Goal: Information Seeking & Learning: Learn about a topic

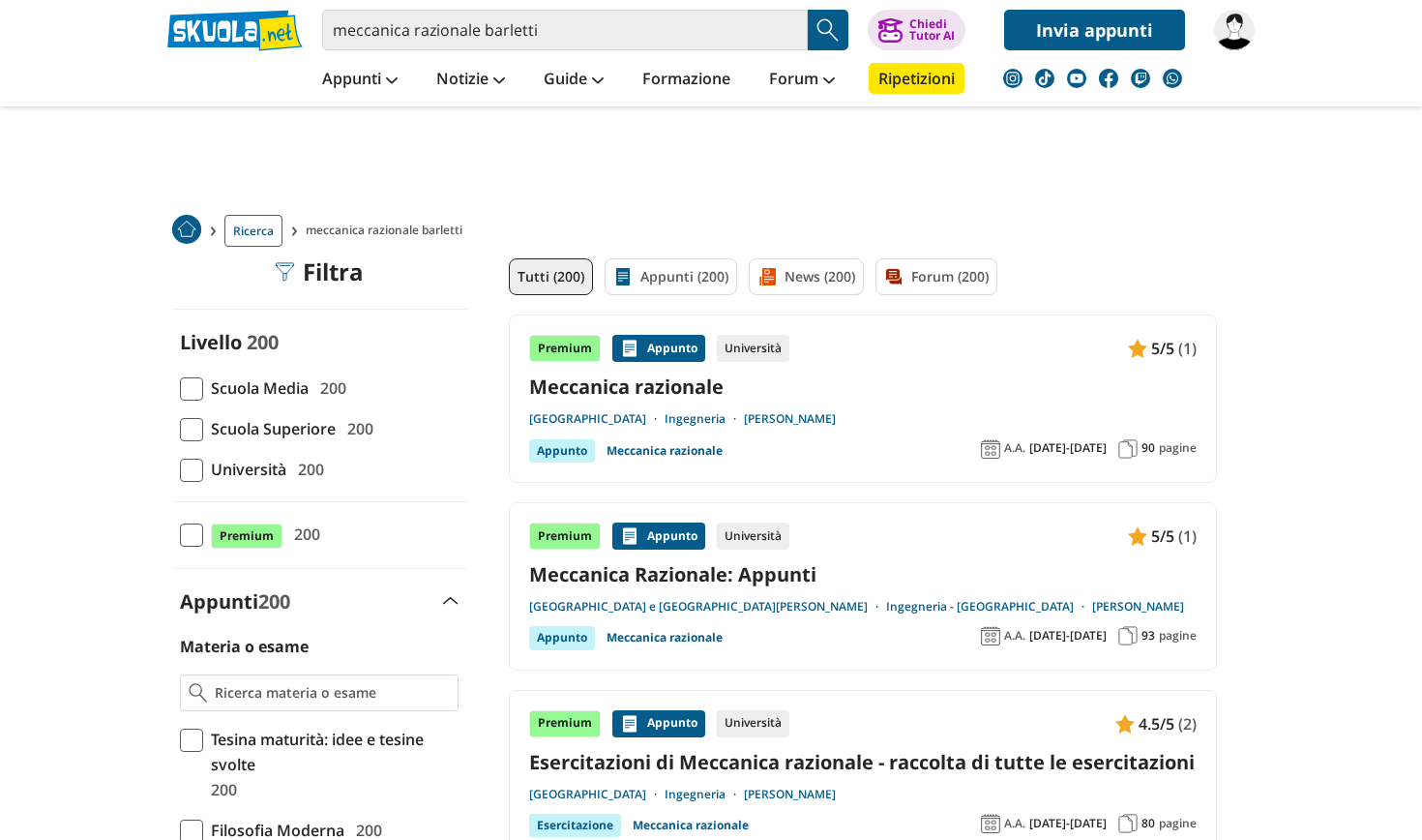
click at [1244, 26] on img at bounding box center [1234, 30] width 41 height 41
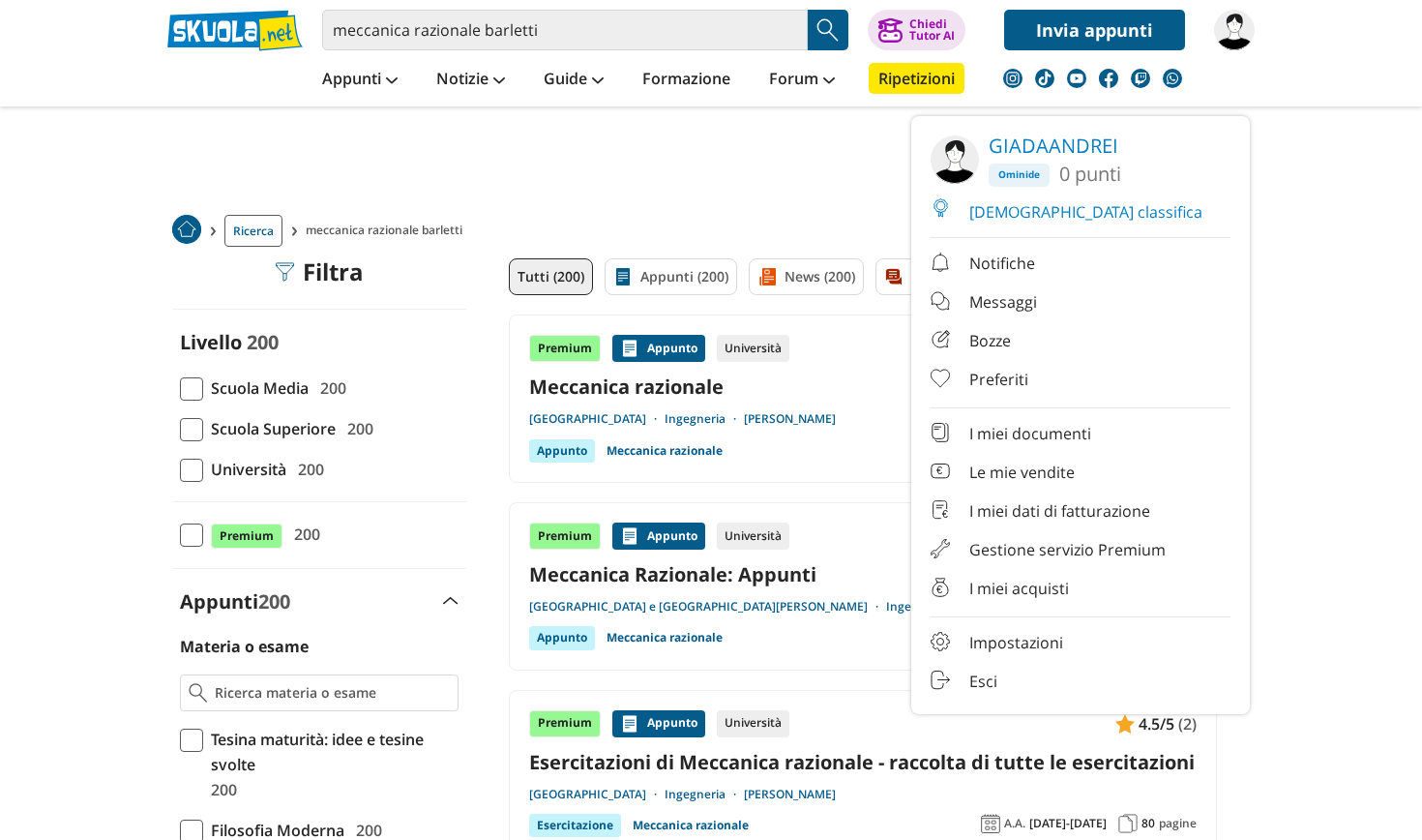
click at [1244, 26] on img at bounding box center [1234, 30] width 41 height 41
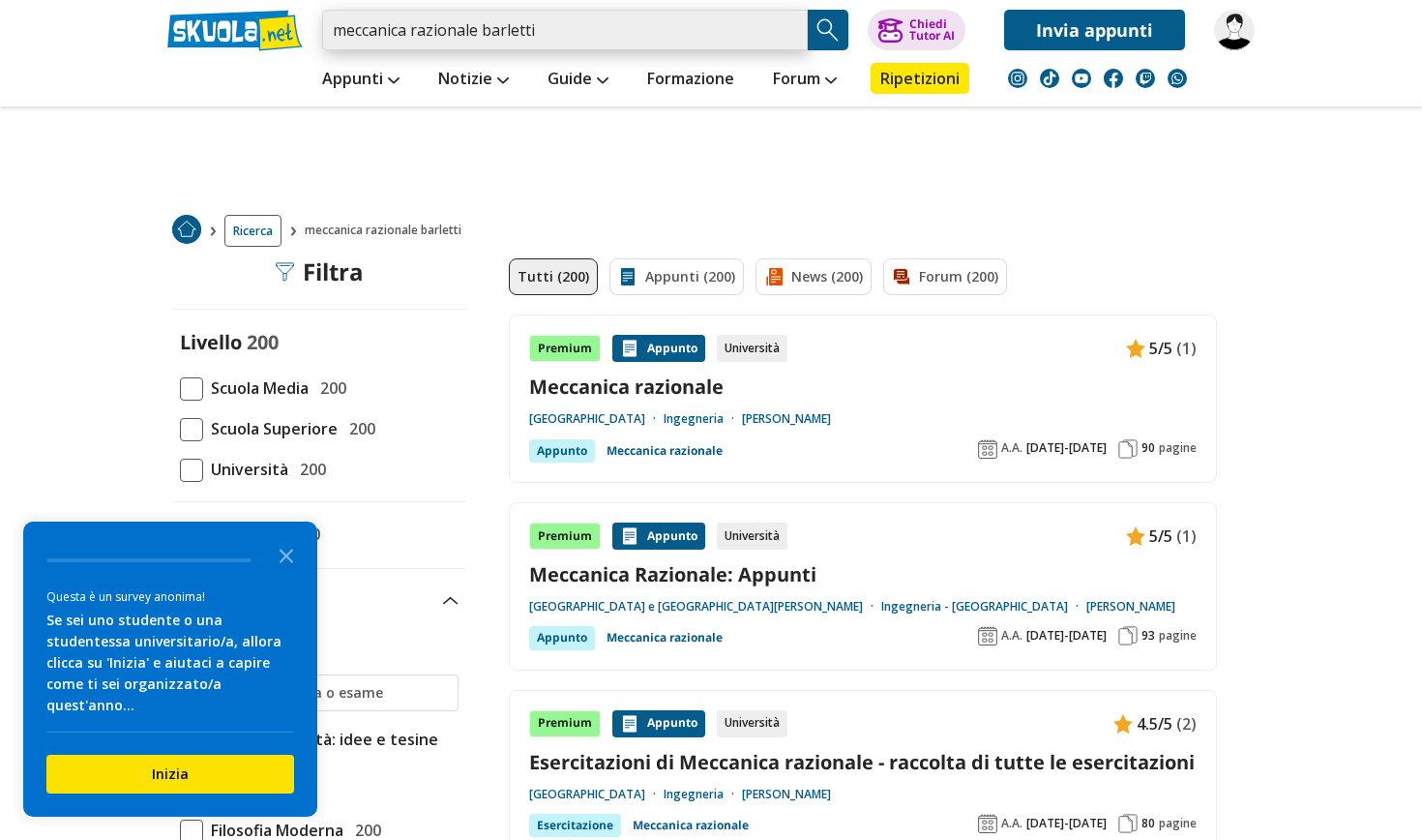
drag, startPoint x: 580, startPoint y: 33, endPoint x: 482, endPoint y: 30, distance: 98.0
click at [482, 30] on input "meccanica razionale barletti" at bounding box center [565, 30] width 486 height 41
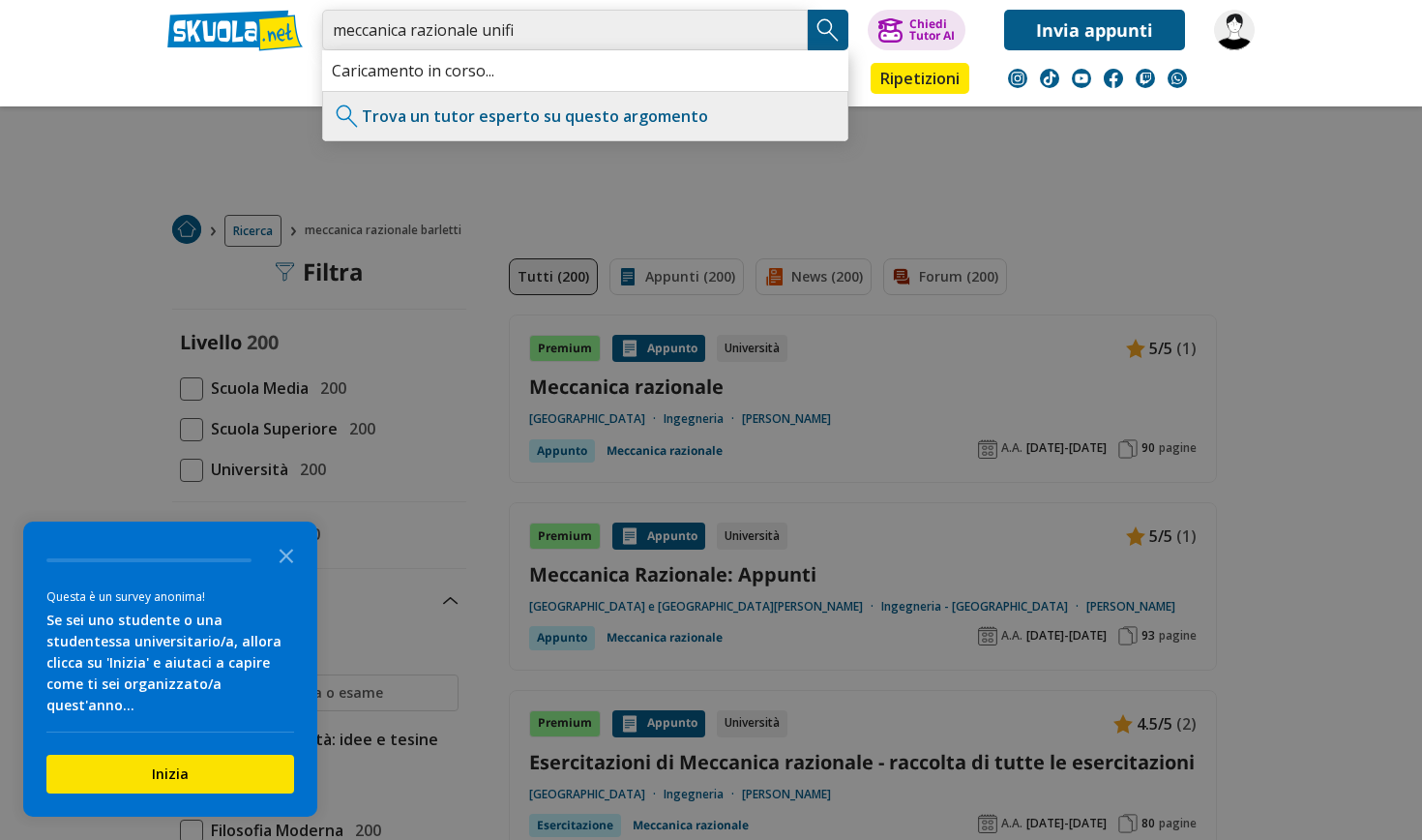
type input "meccanica razionale unifi"
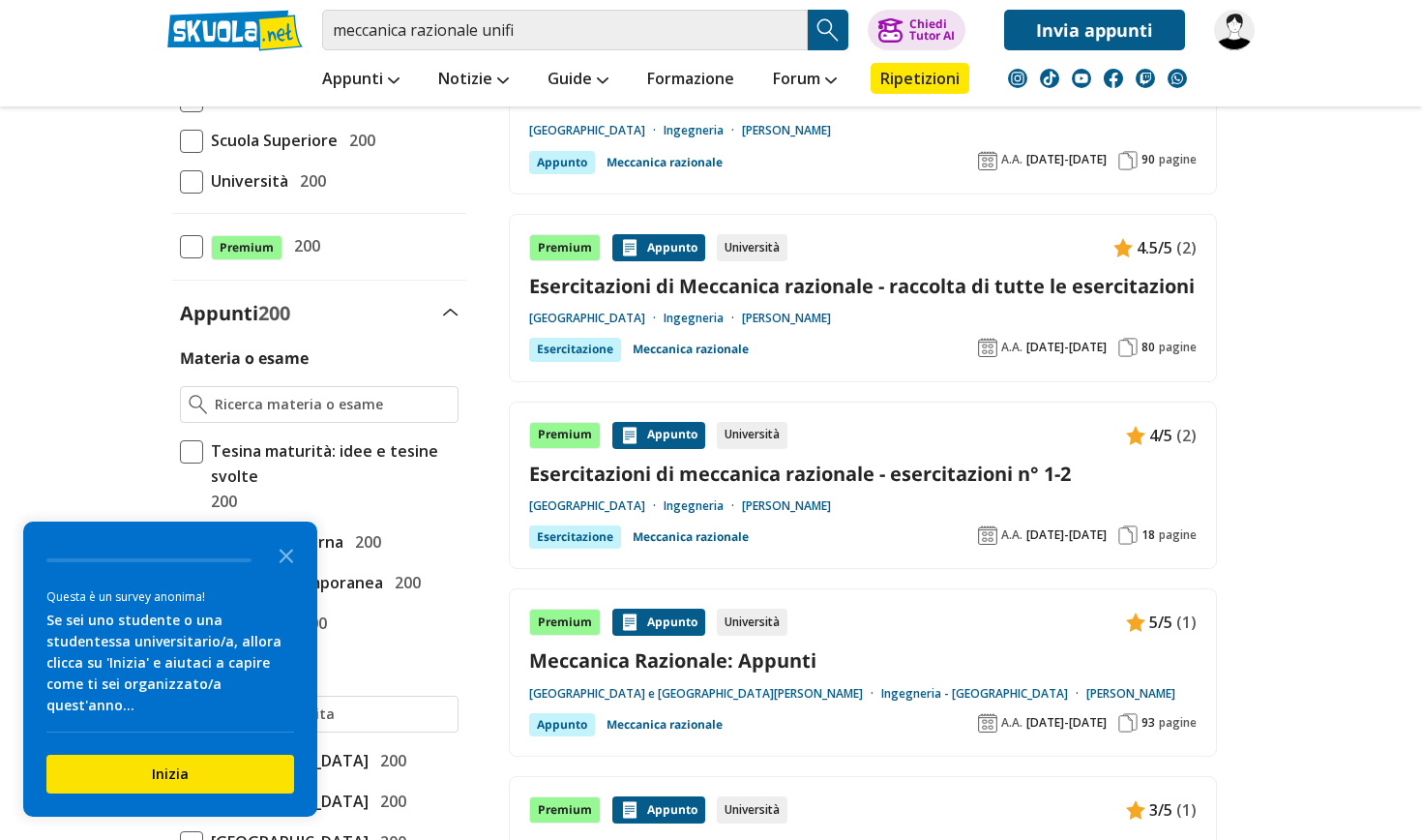
scroll to position [399, 0]
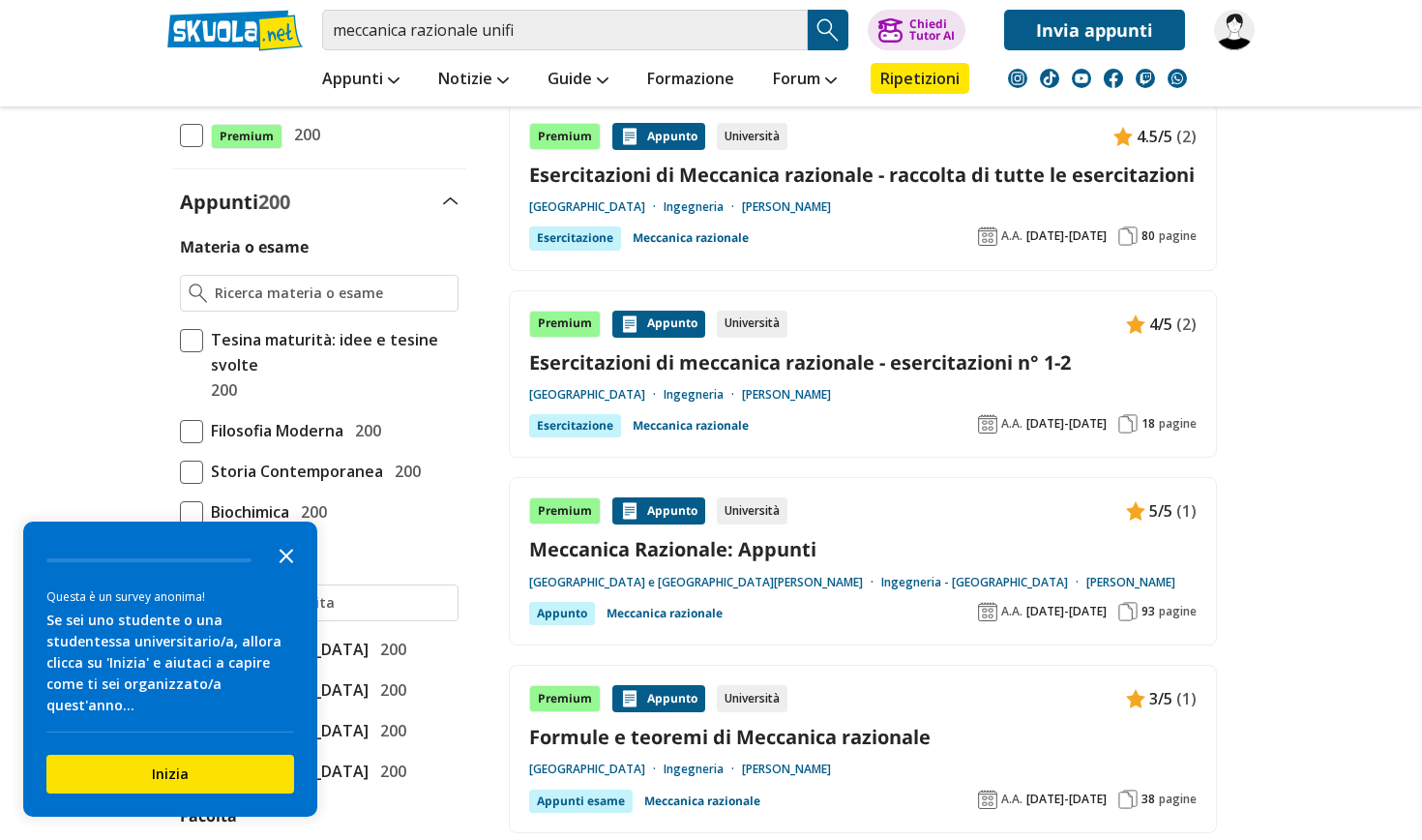
click at [300, 574] on icon "Close the survey" at bounding box center [286, 554] width 39 height 39
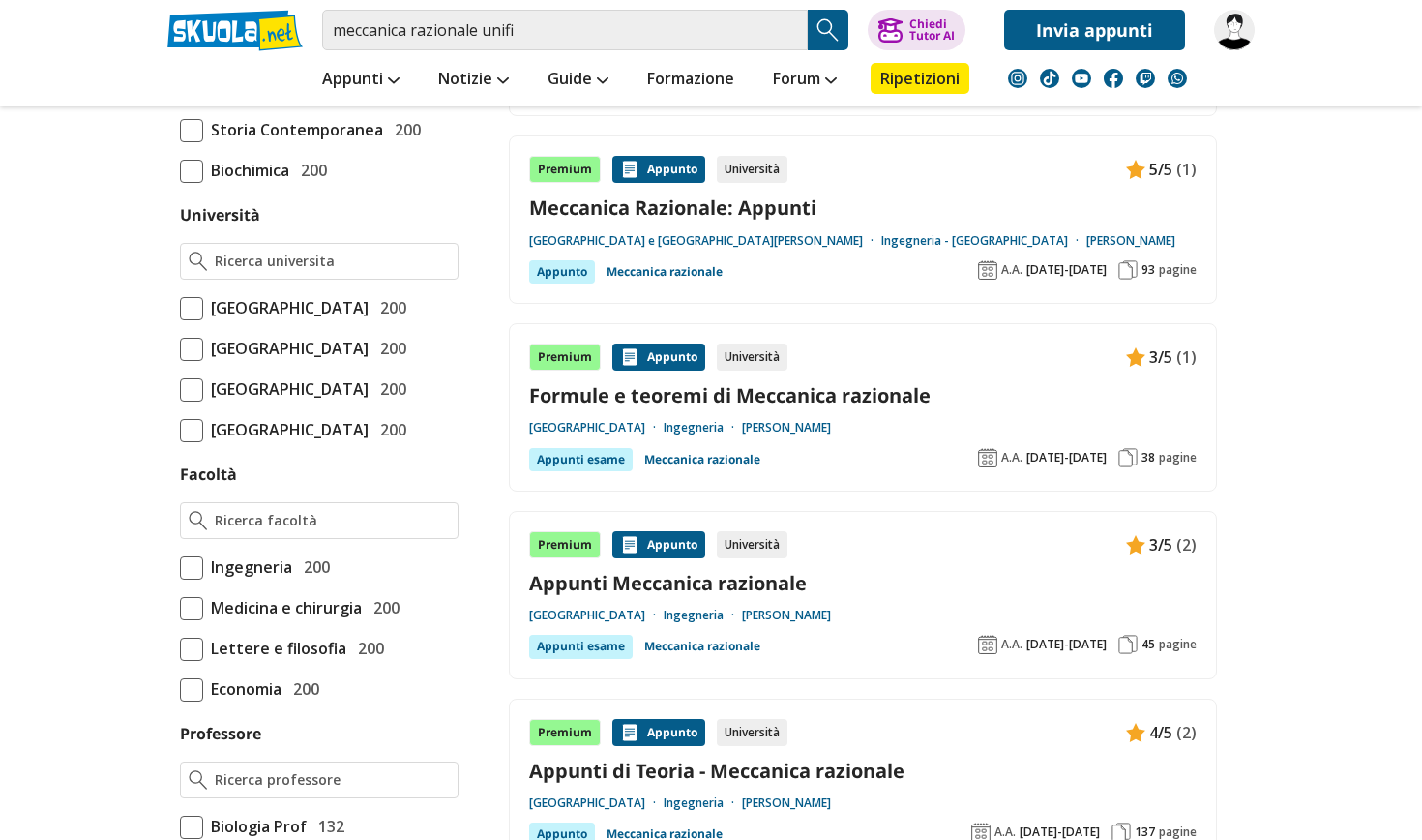
scroll to position [747, 0]
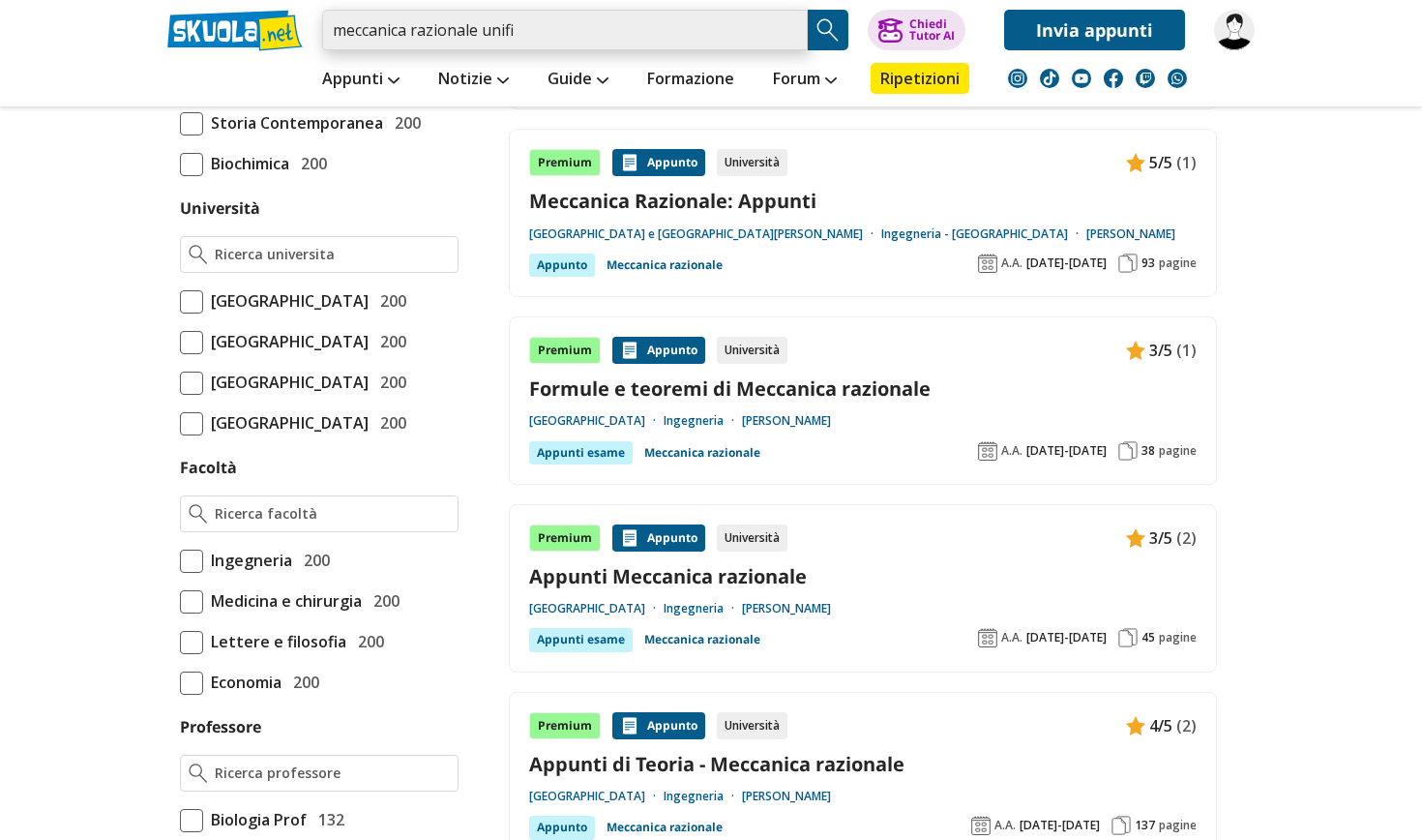
click at [335, 26] on input "meccanica razionale unifi" at bounding box center [565, 30] width 486 height 41
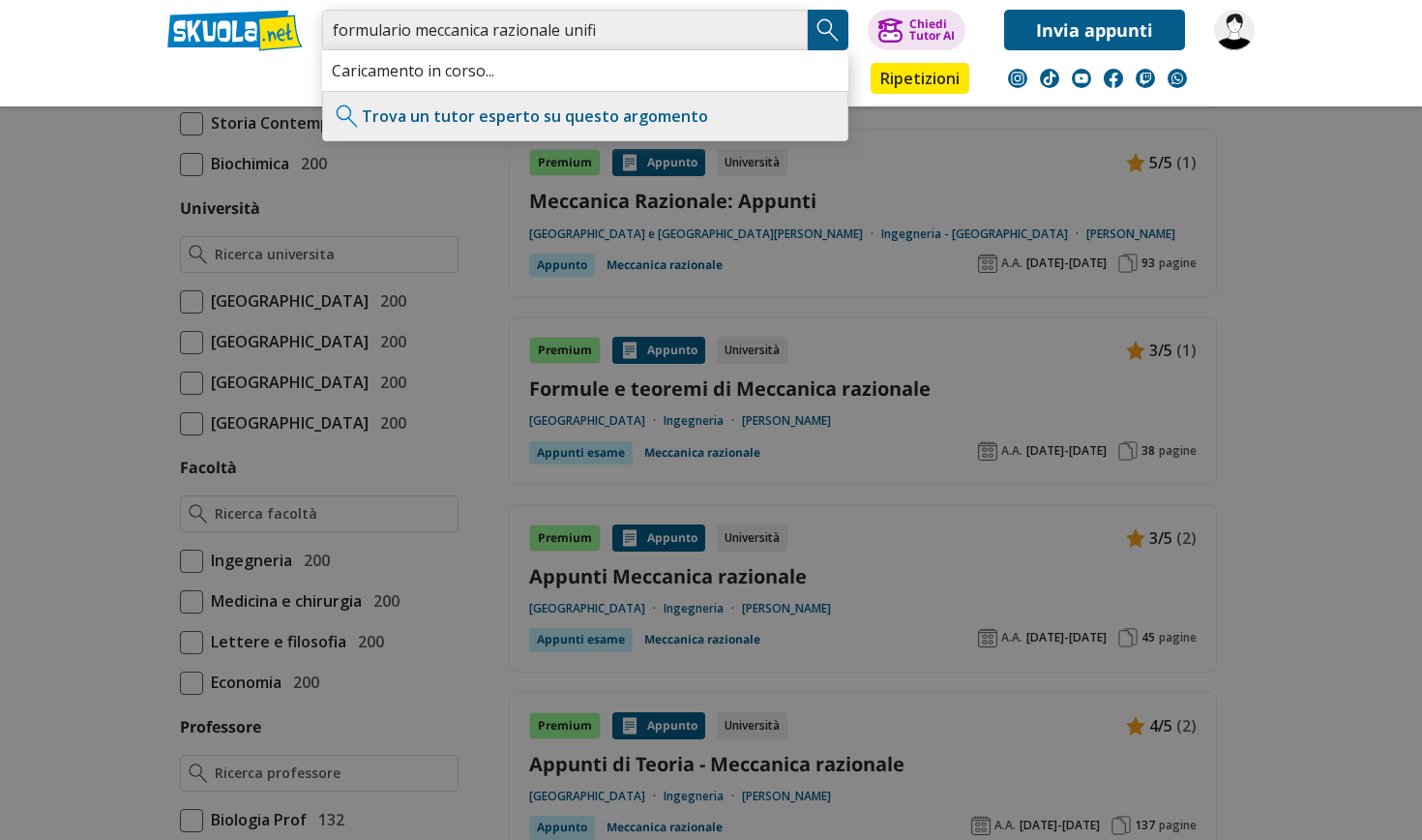
type input "formulario meccanica razionale unifi"
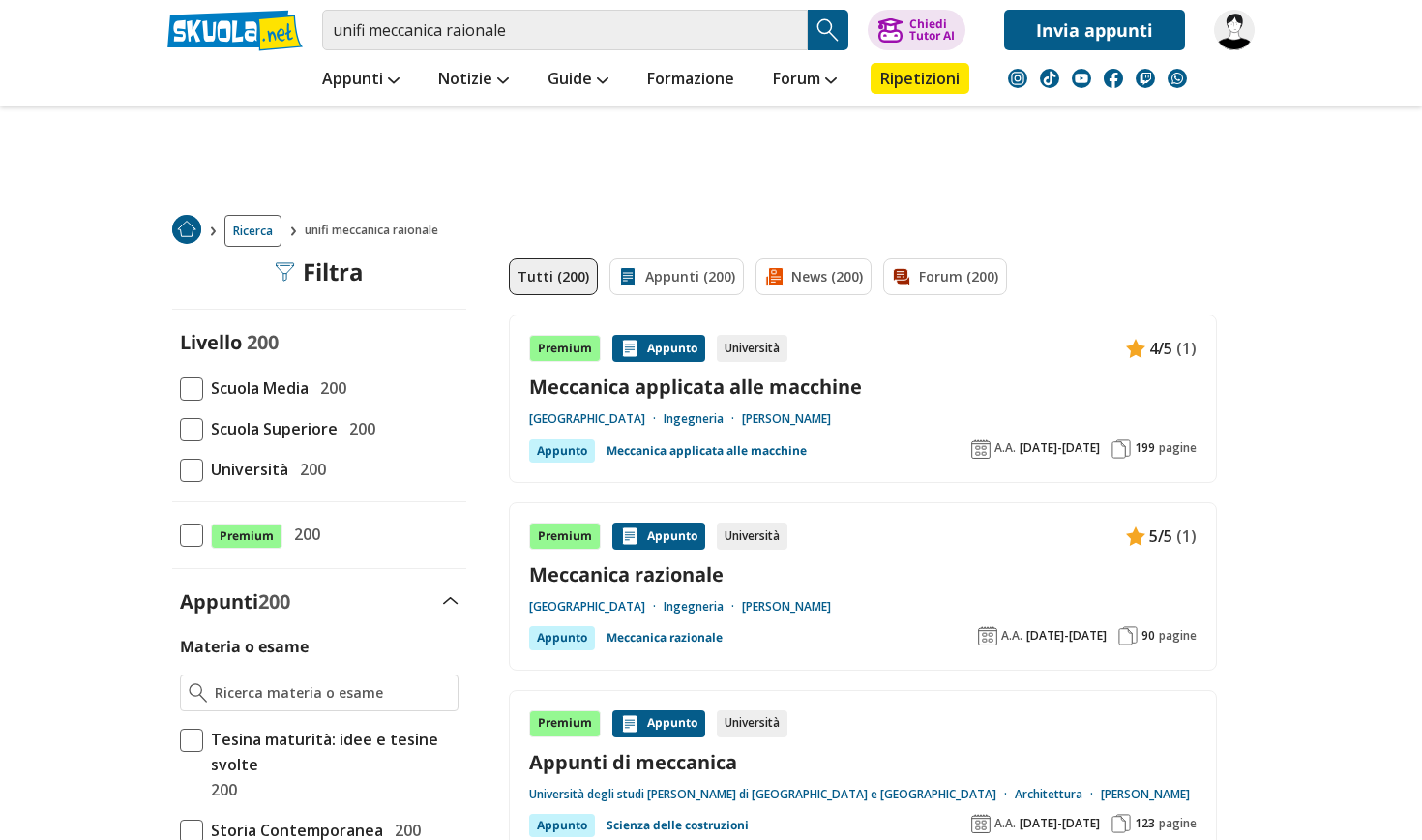
click at [664, 605] on link "[GEOGRAPHIC_DATA]" at bounding box center [596, 607] width 135 height 16
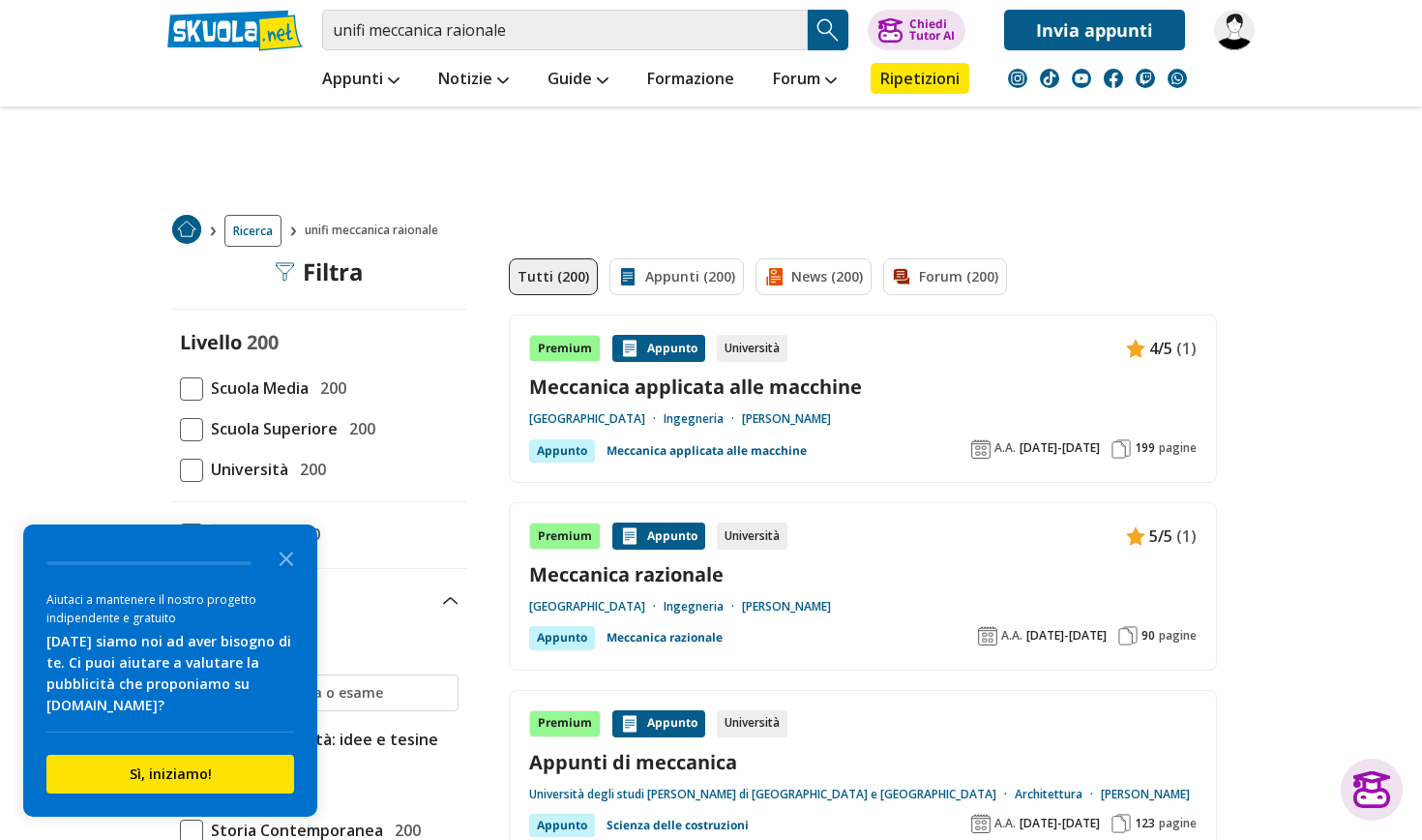
click at [686, 575] on link "Meccanica razionale" at bounding box center [862, 574] width 668 height 26
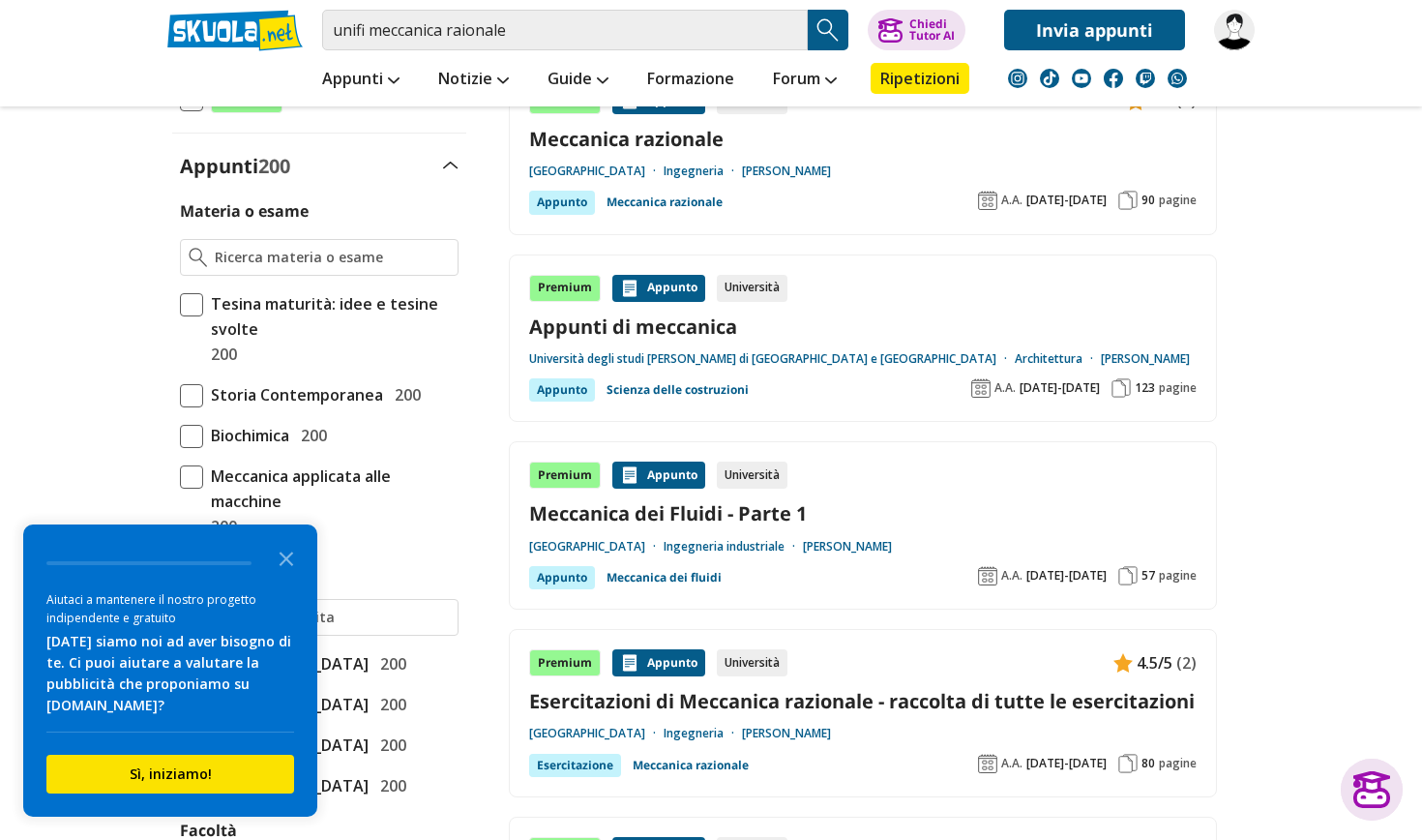
scroll to position [442, 0]
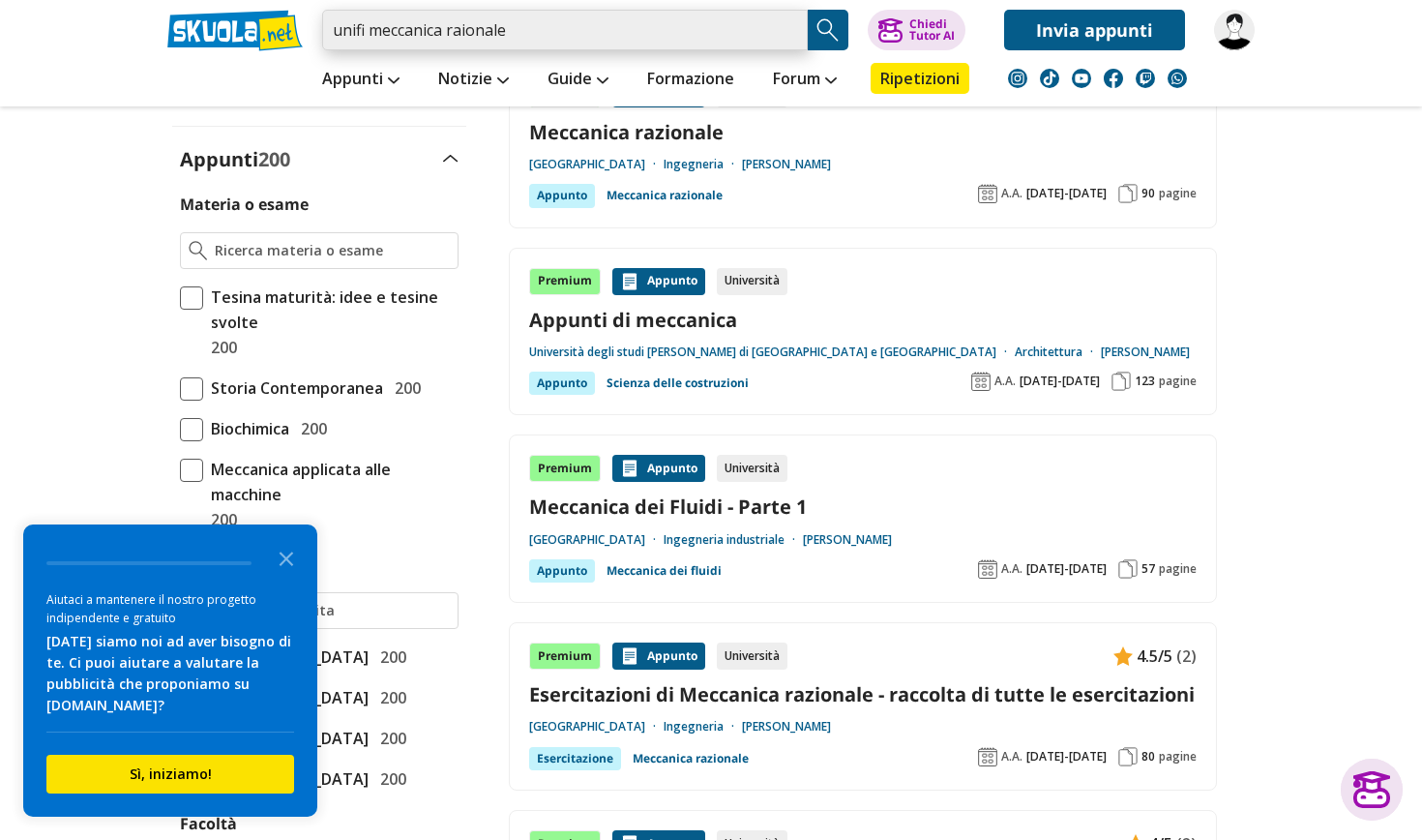
click at [464, 31] on input "unifi meccanica raionale" at bounding box center [565, 30] width 486 height 41
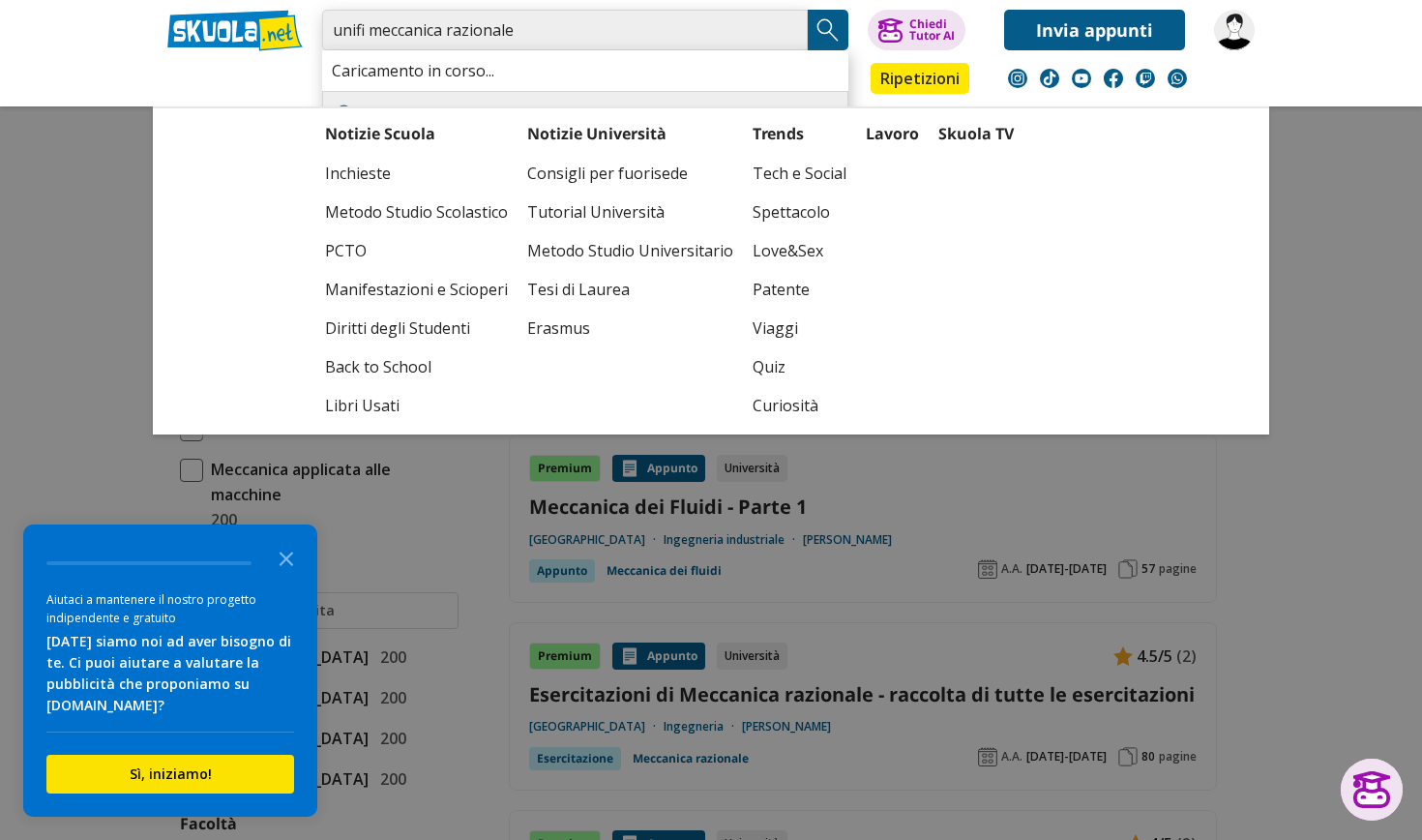
type input "unifi meccanica razionale"
